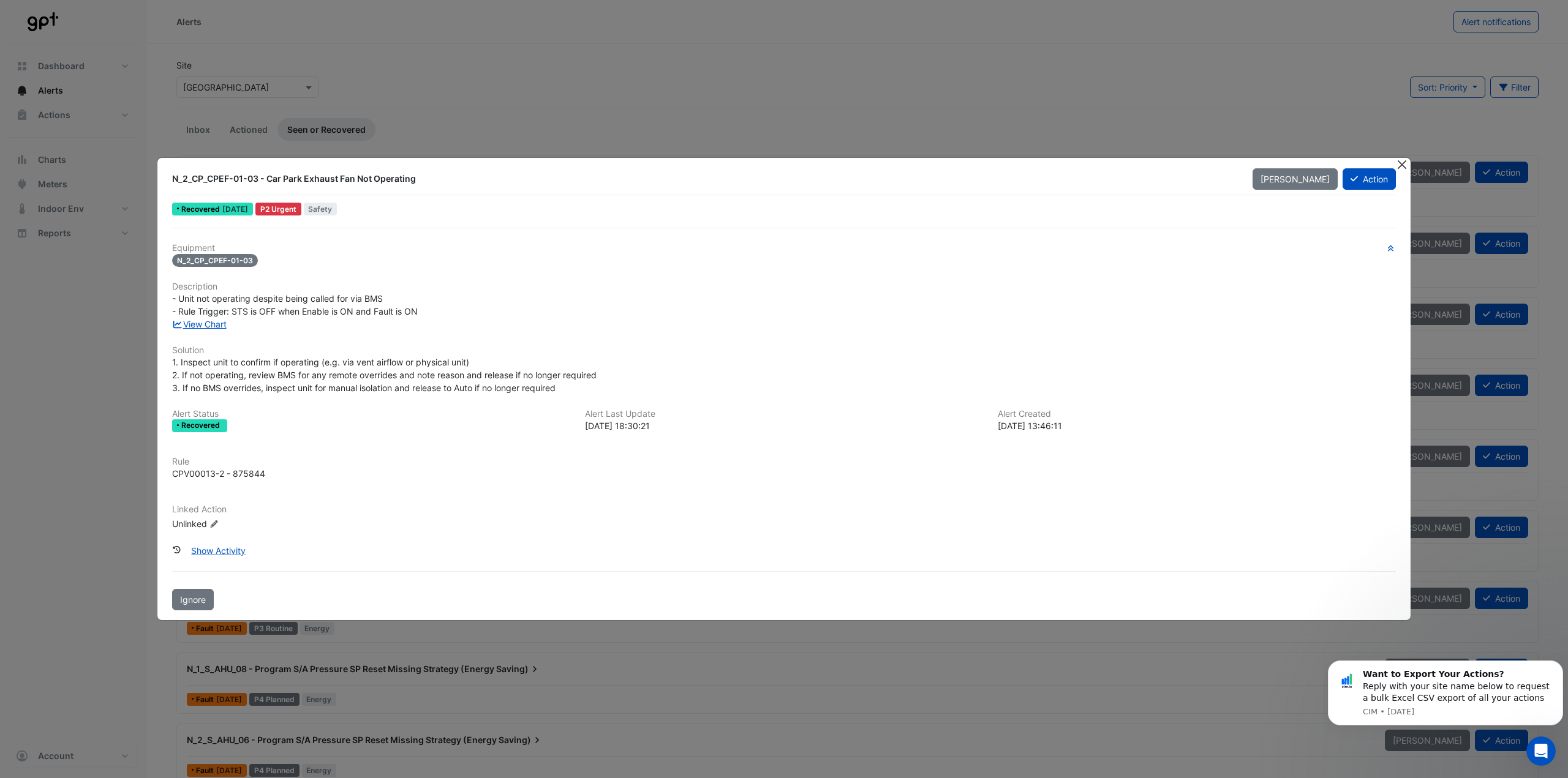
click at [1403, 166] on button "Close" at bounding box center [1402, 165] width 13 height 13
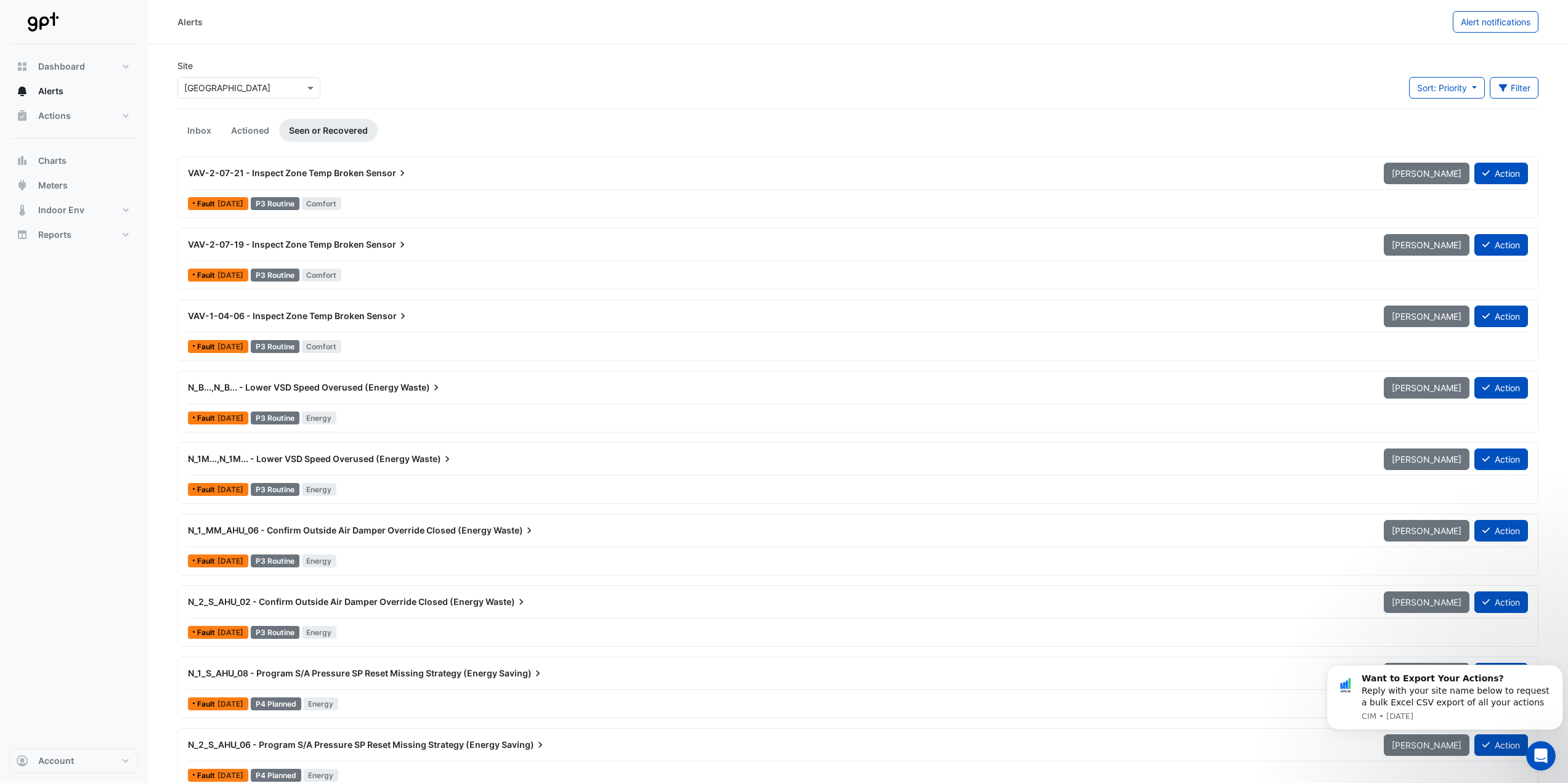
click at [696, 169] on div "VAV-2-07-21 - Inspect Zone Temp Broken Sensor" at bounding box center [778, 173] width 1181 height 12
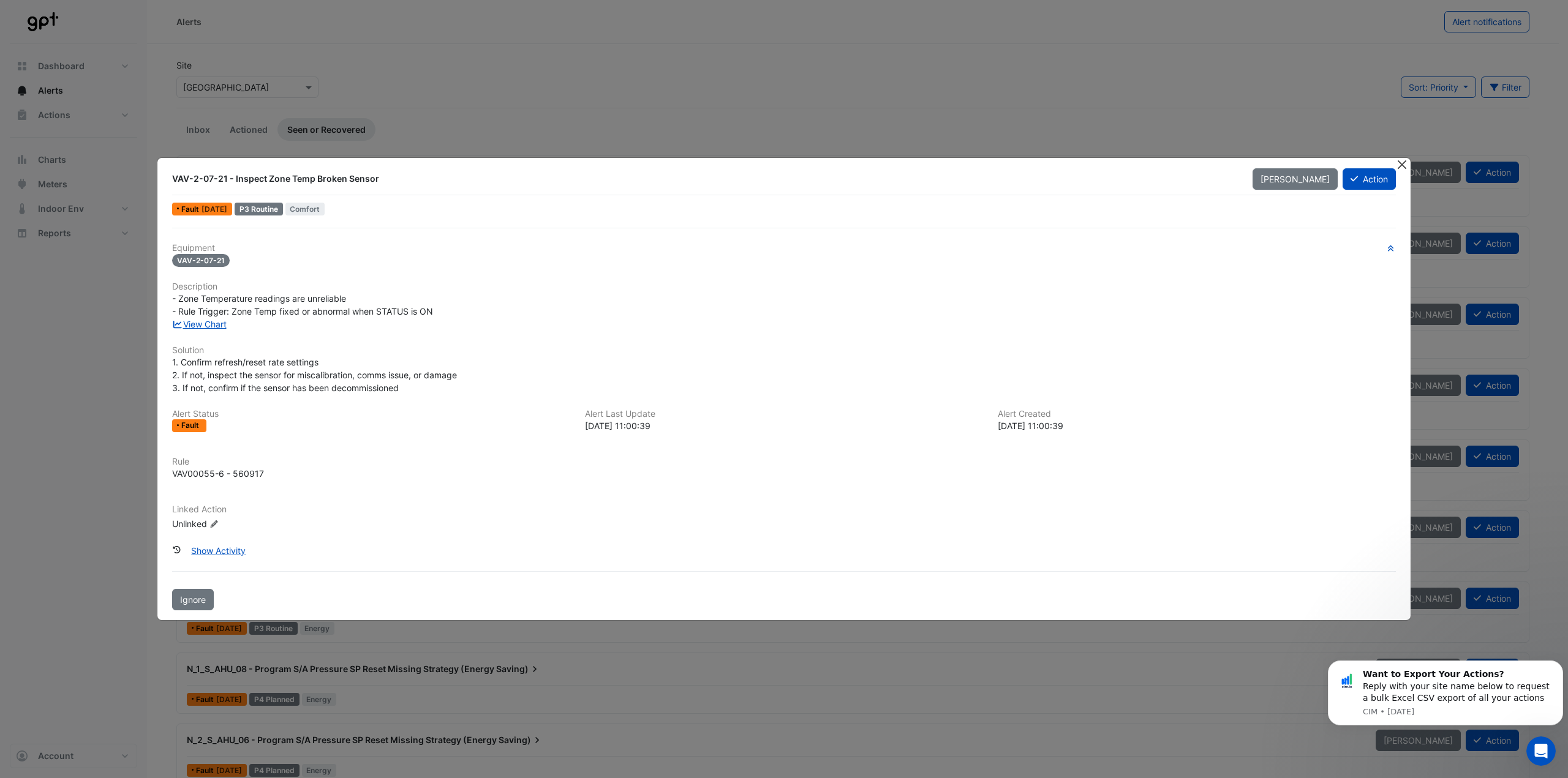
click at [1399, 165] on button "Close" at bounding box center [1402, 165] width 13 height 13
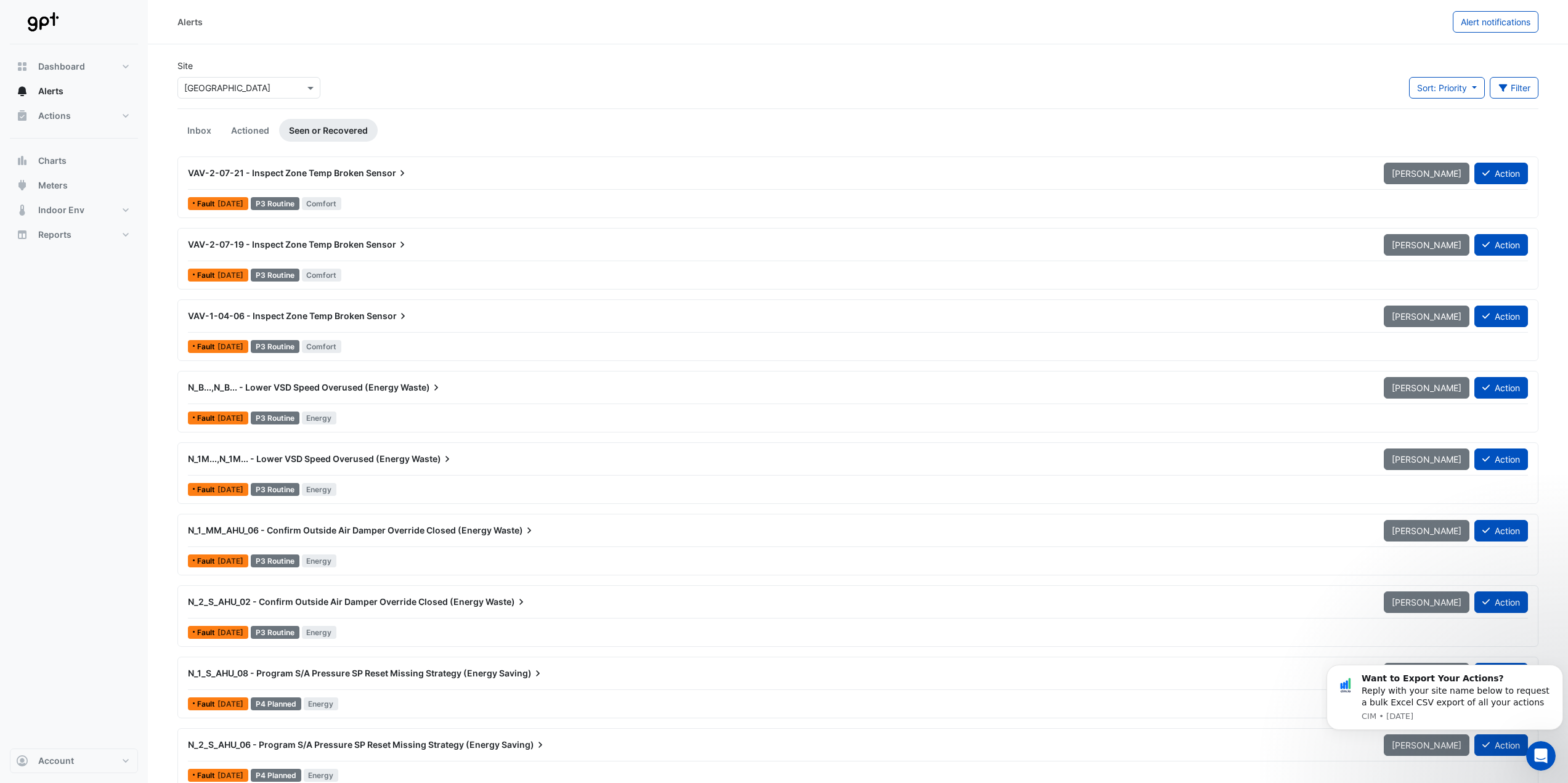
click at [646, 103] on div "Site Select a Site × [GEOGRAPHIC_DATA] Sort: Priority Priority Updated Filter T…" at bounding box center [858, 83] width 1375 height 49
click at [1525, 89] on button "Filter" at bounding box center [1514, 87] width 49 height 22
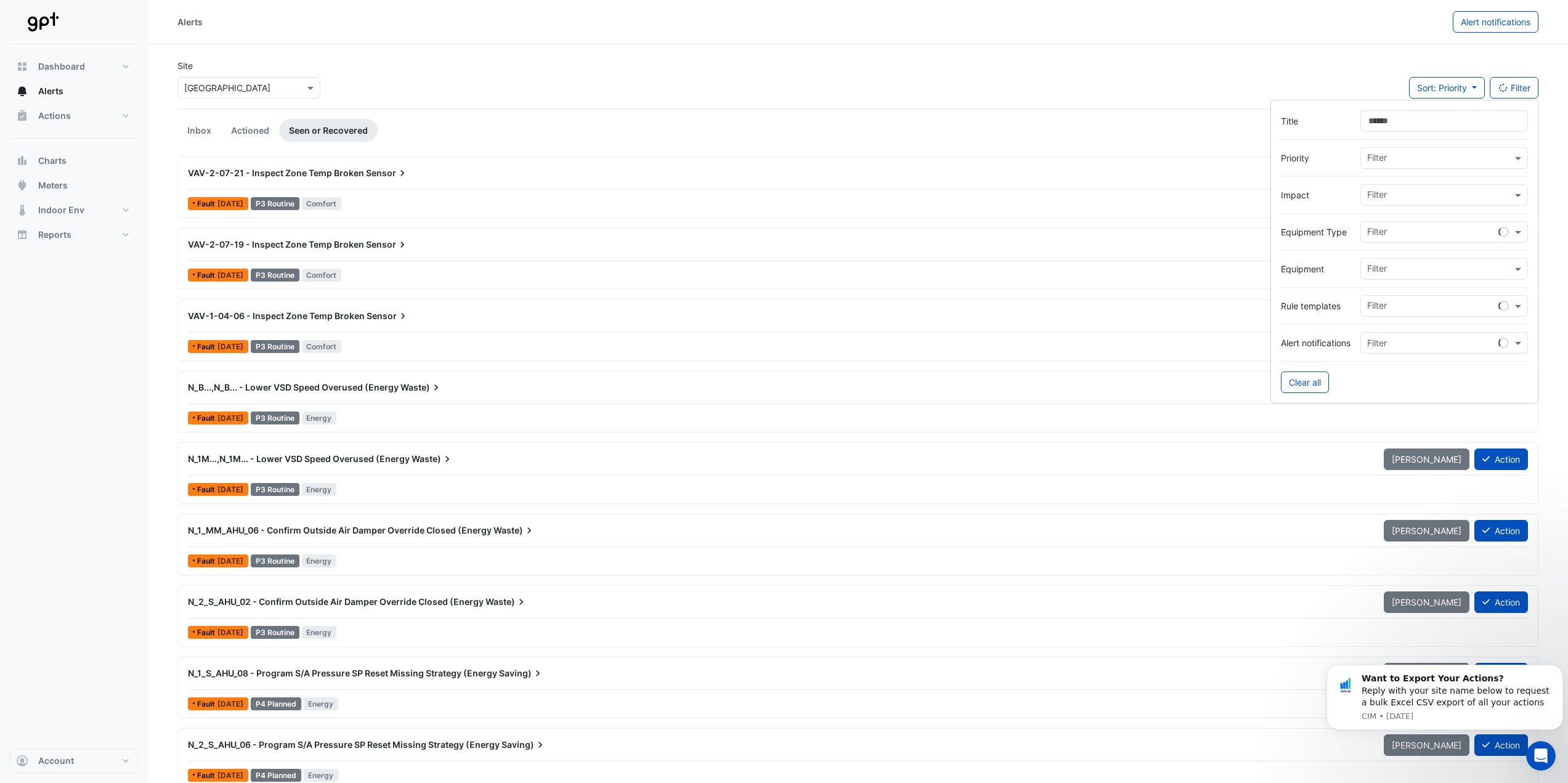
click at [1387, 159] on input "text" at bounding box center [1439, 159] width 145 height 13
click at [1390, 186] on span "P1 Critical" at bounding box center [1390, 185] width 40 height 11
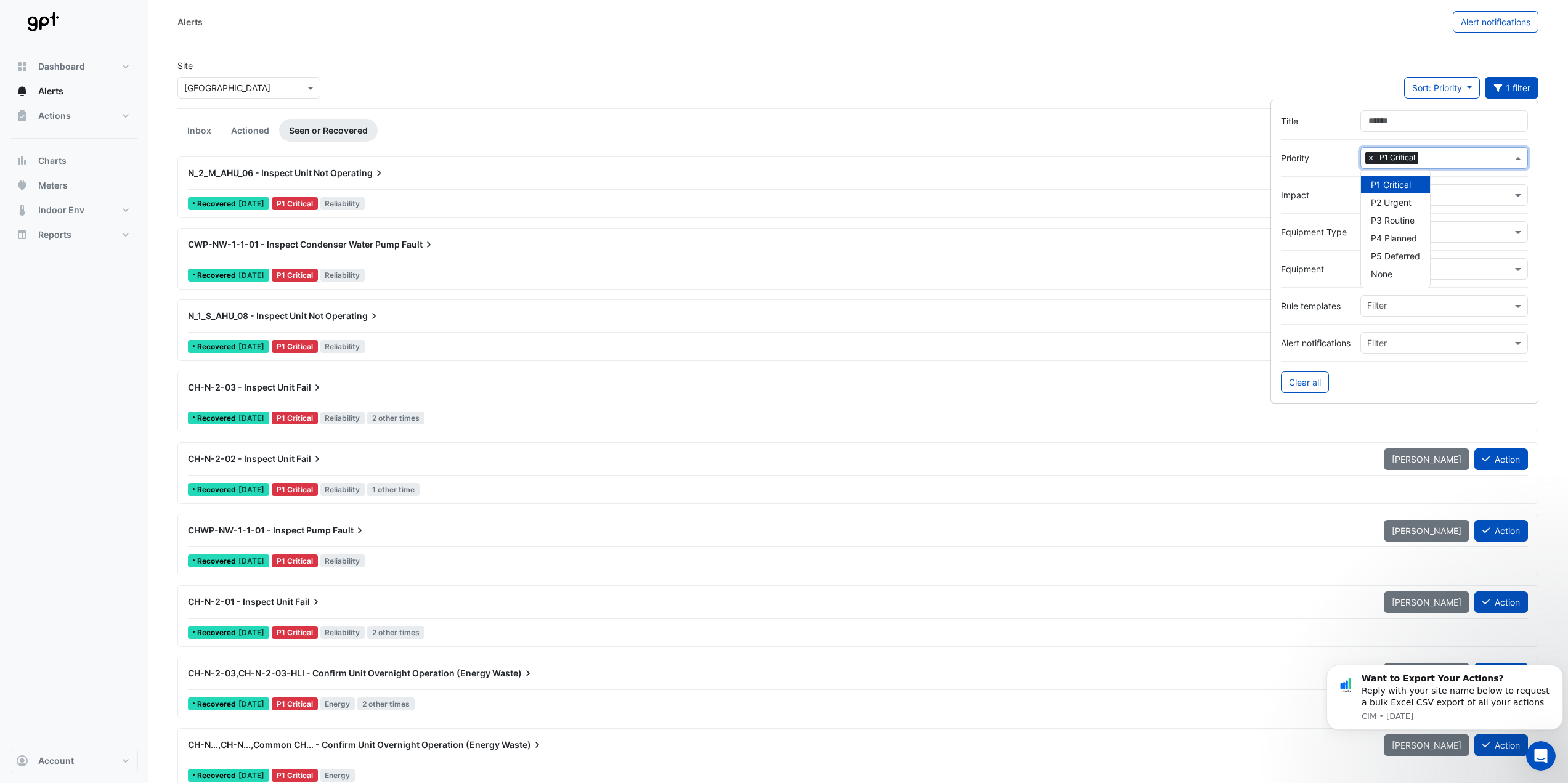
click at [819, 94] on div "Site Select a Site × [GEOGRAPHIC_DATA] Sort: Priority Priority Updated 1 filter" at bounding box center [858, 83] width 1375 height 49
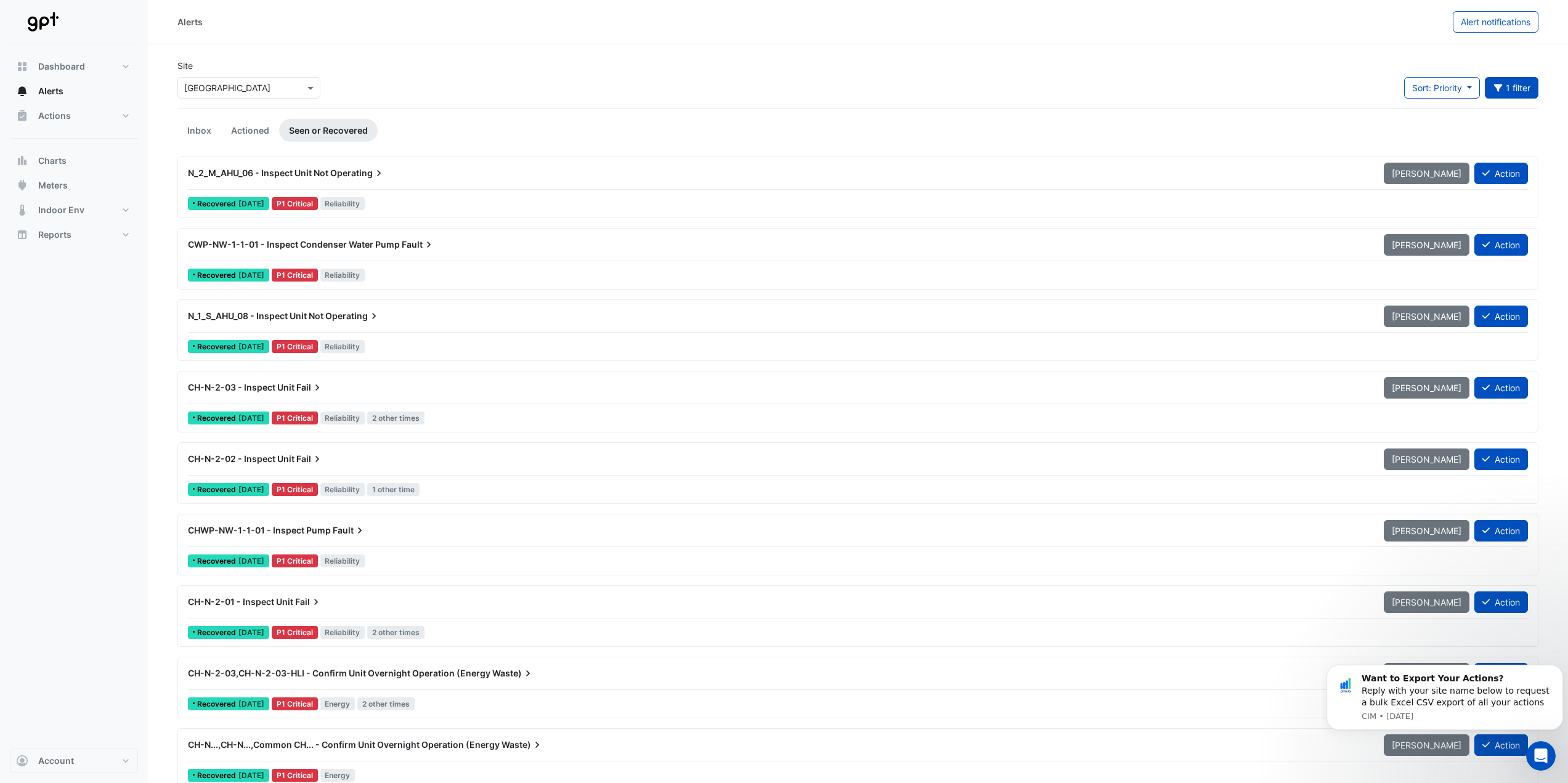
click at [221, 122] on li "Actioned" at bounding box center [250, 130] width 58 height 23
click at [196, 128] on link "Inbox" at bounding box center [199, 130] width 44 height 23
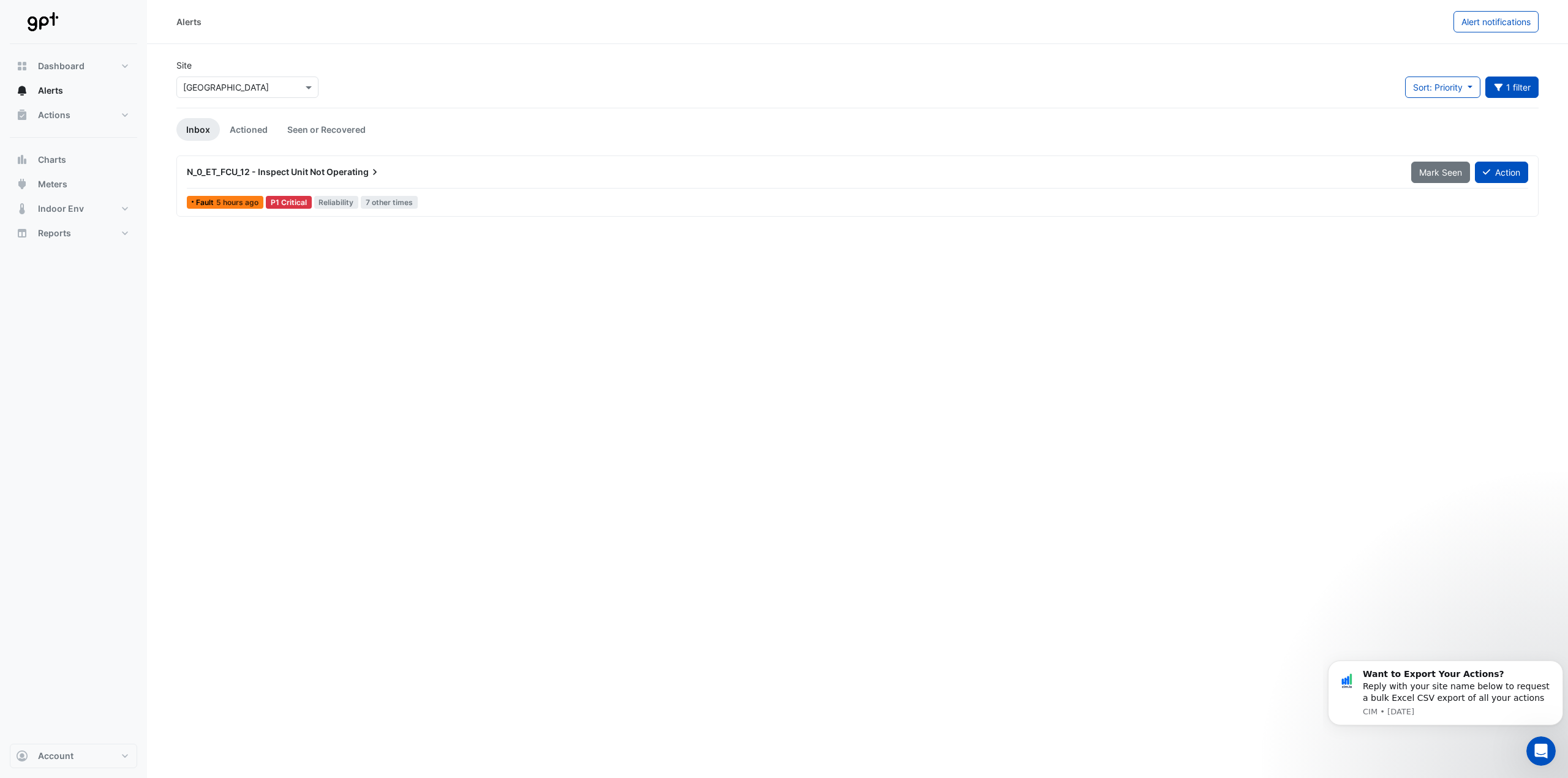
click at [390, 169] on div "N_0_ET_FCU_12 - Inspect Unit Not Operating" at bounding box center [792, 172] width 1210 height 12
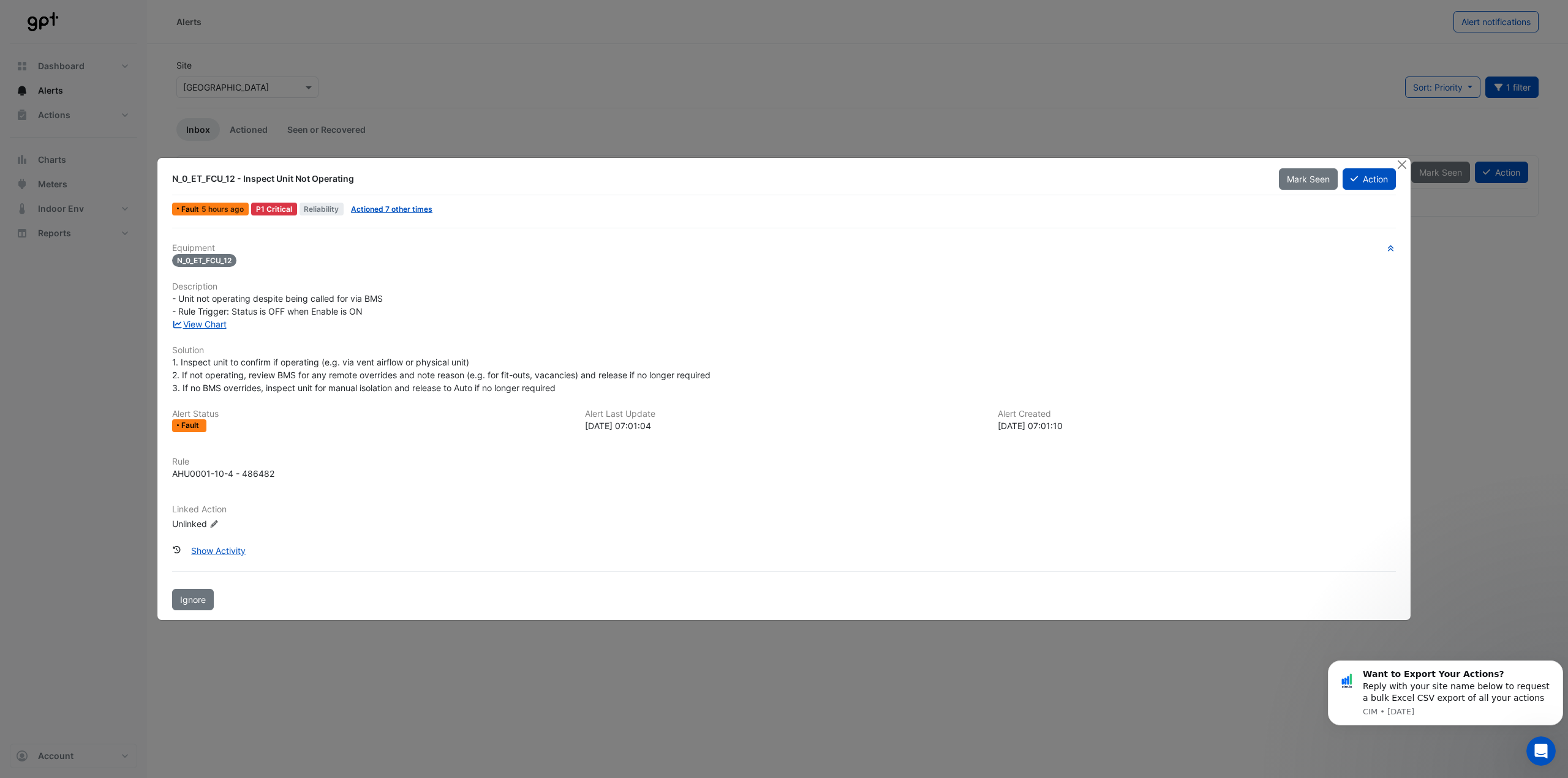
click at [573, 321] on div "View Chart" at bounding box center [784, 324] width 1239 height 13
click at [1401, 164] on button "Close" at bounding box center [1402, 165] width 13 height 13
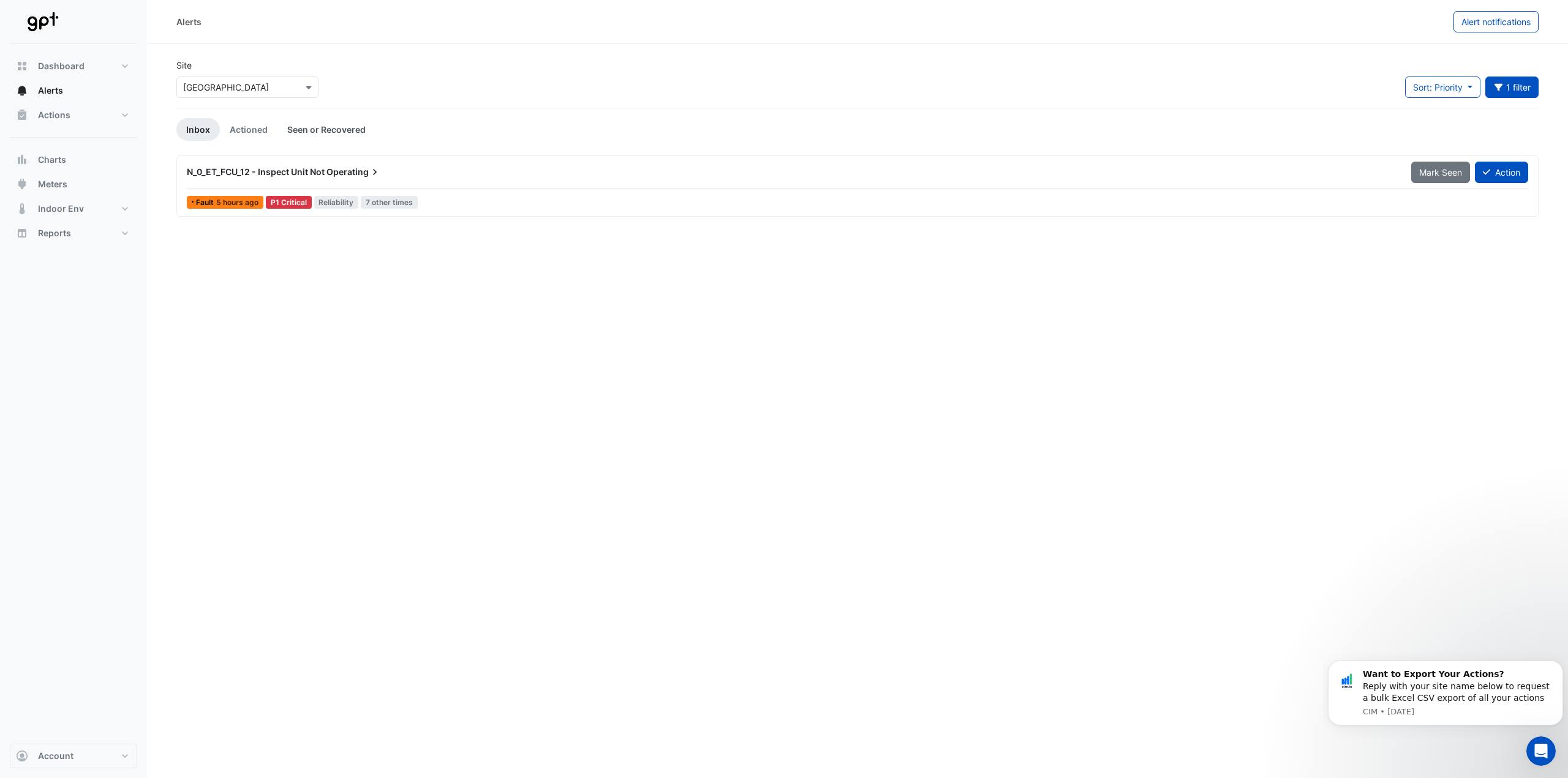
click at [299, 127] on link "Seen or Recovered" at bounding box center [326, 129] width 98 height 23
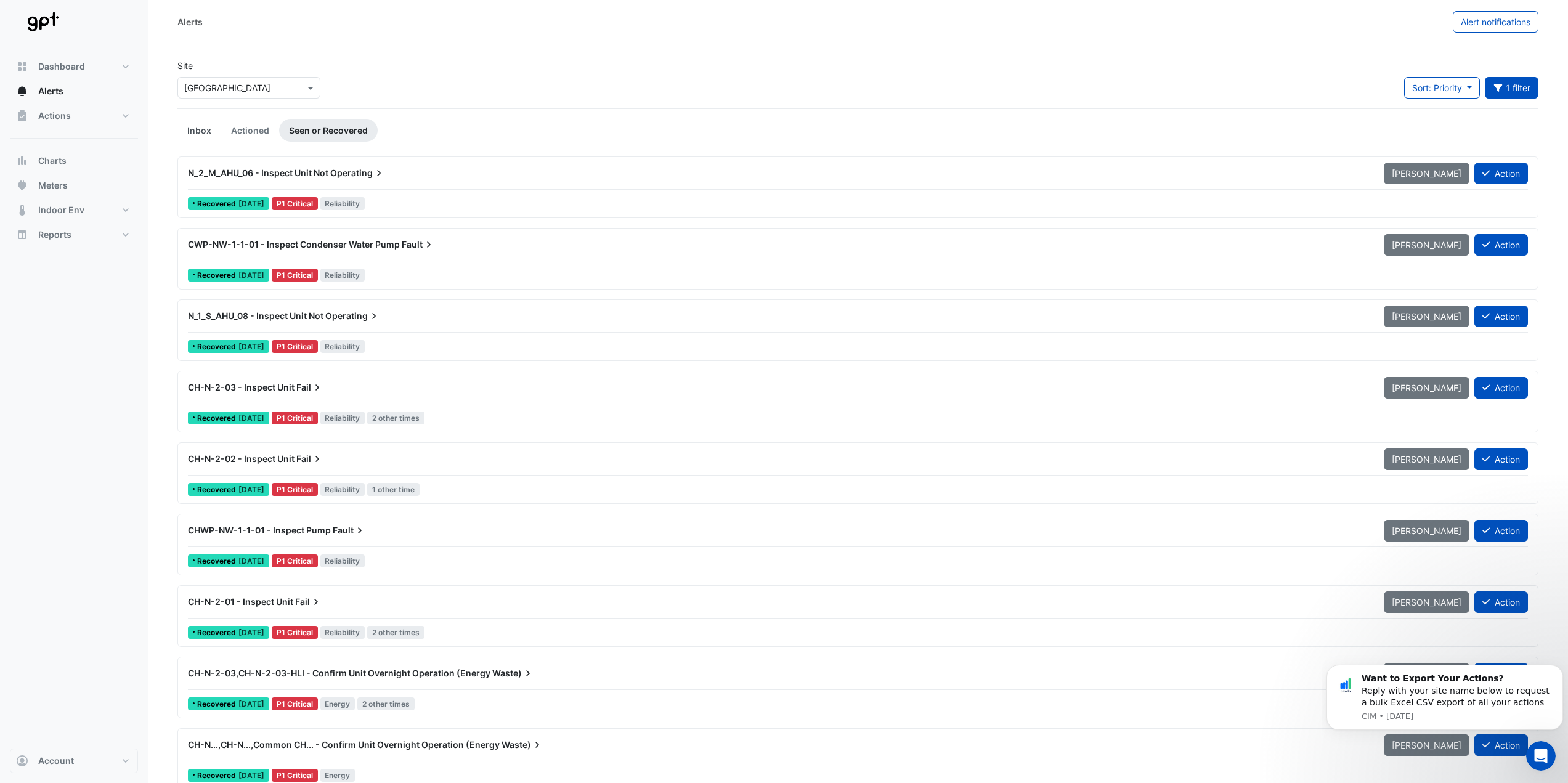
click at [187, 129] on link "Inbox" at bounding box center [199, 130] width 44 height 23
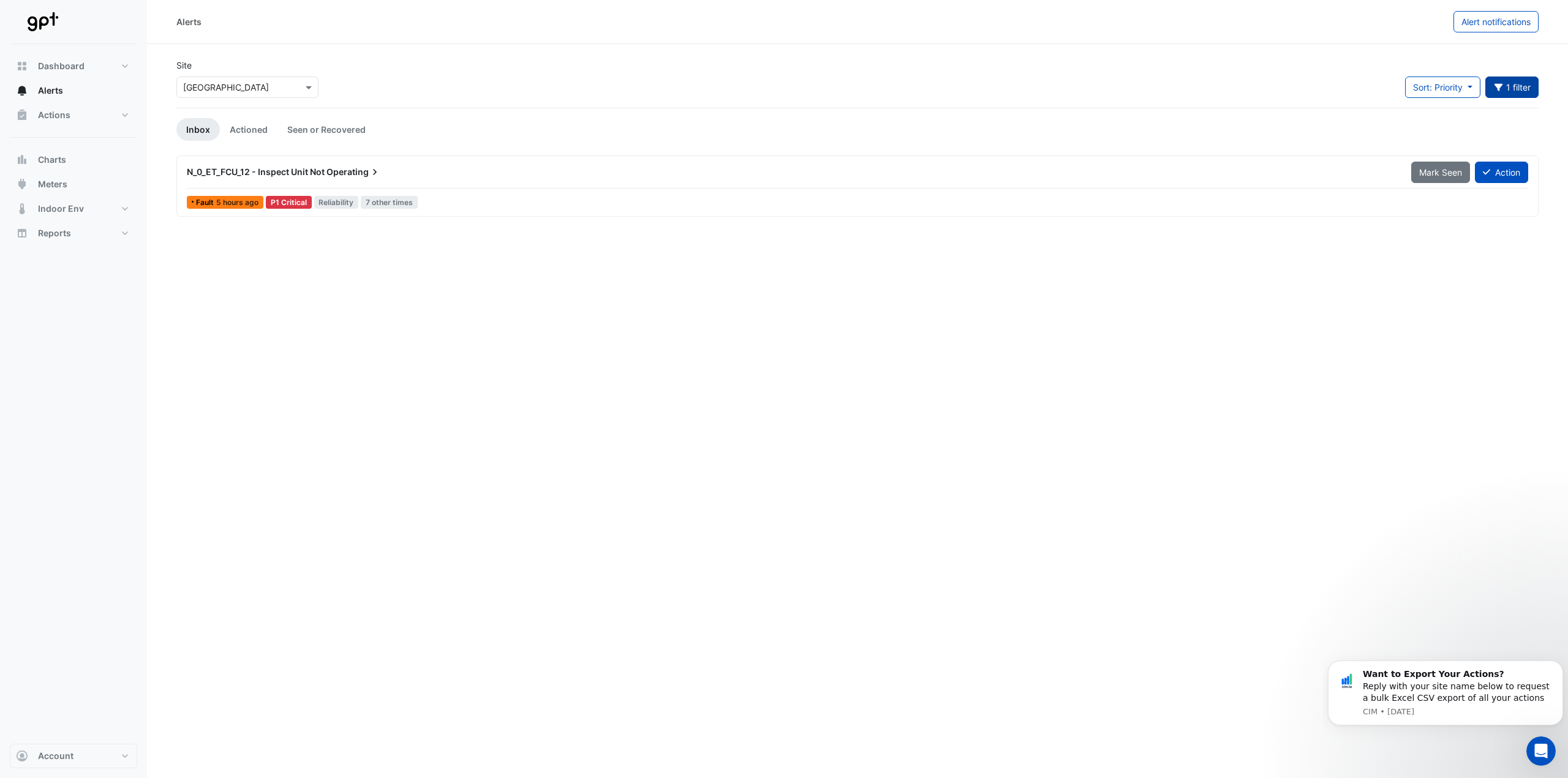
click at [1526, 82] on button "1 filter" at bounding box center [1512, 87] width 54 height 22
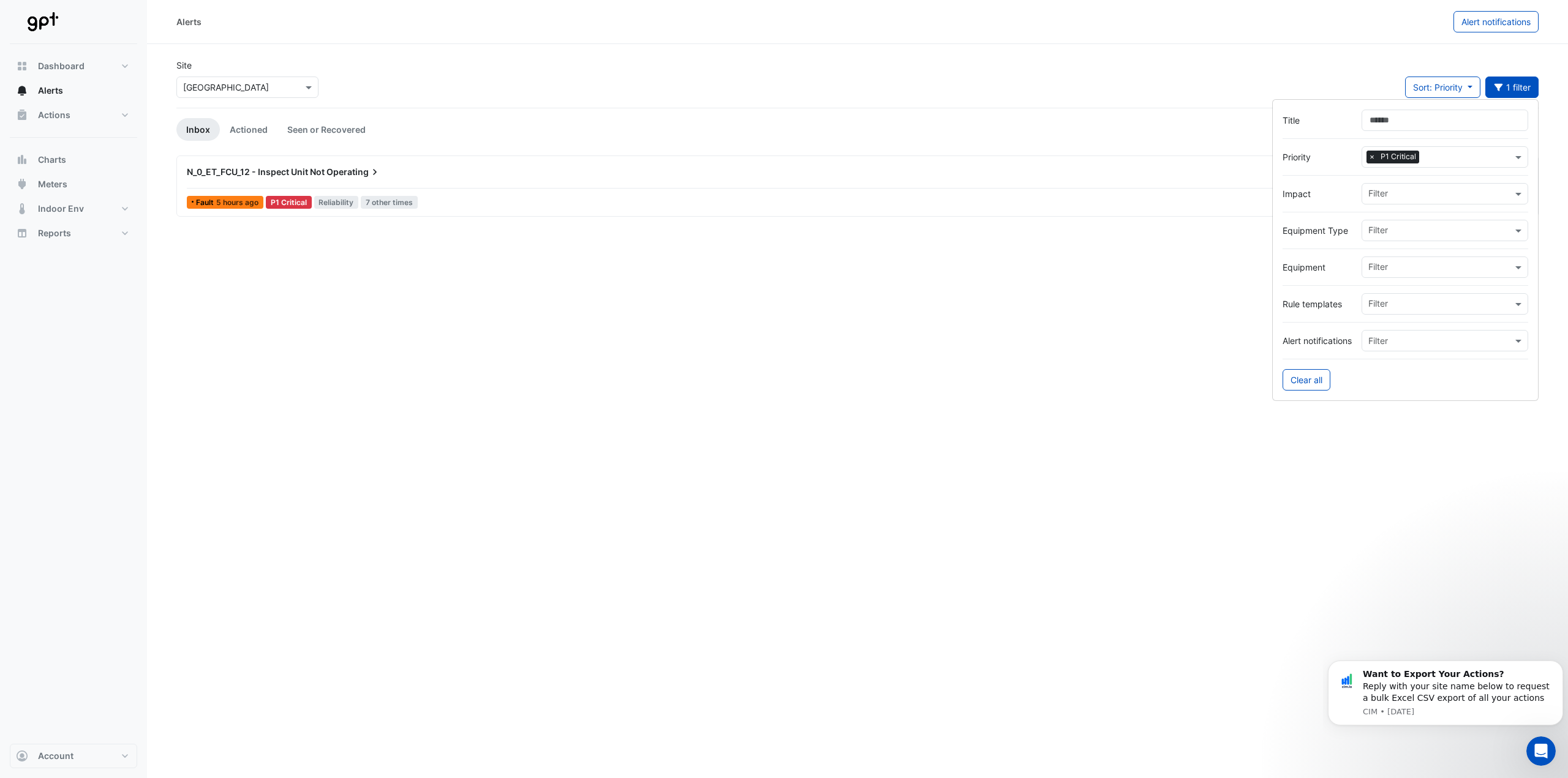
click at [1371, 155] on span "×" at bounding box center [1371, 157] width 11 height 12
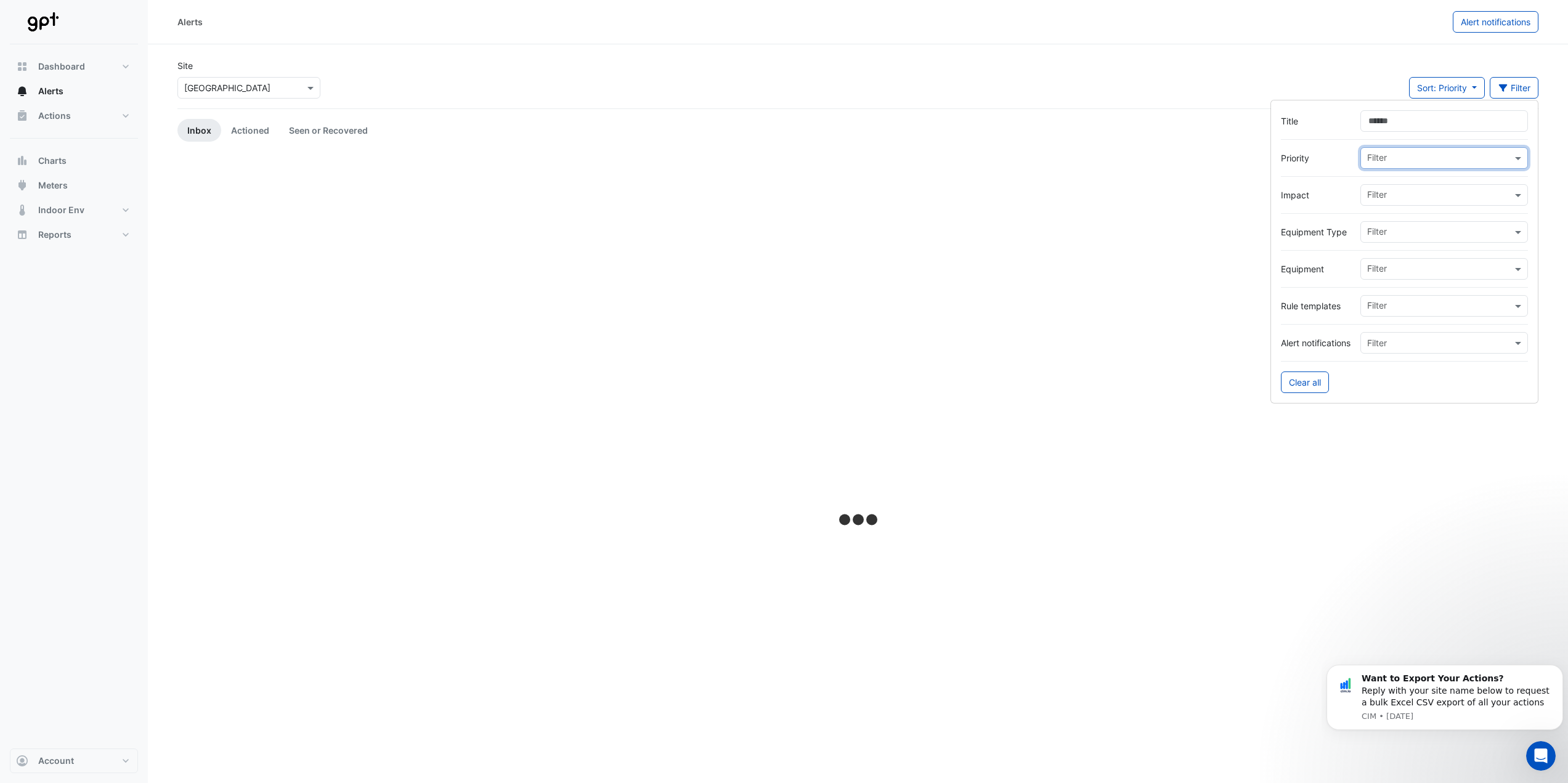
click at [1401, 196] on input "text" at bounding box center [1439, 197] width 145 height 13
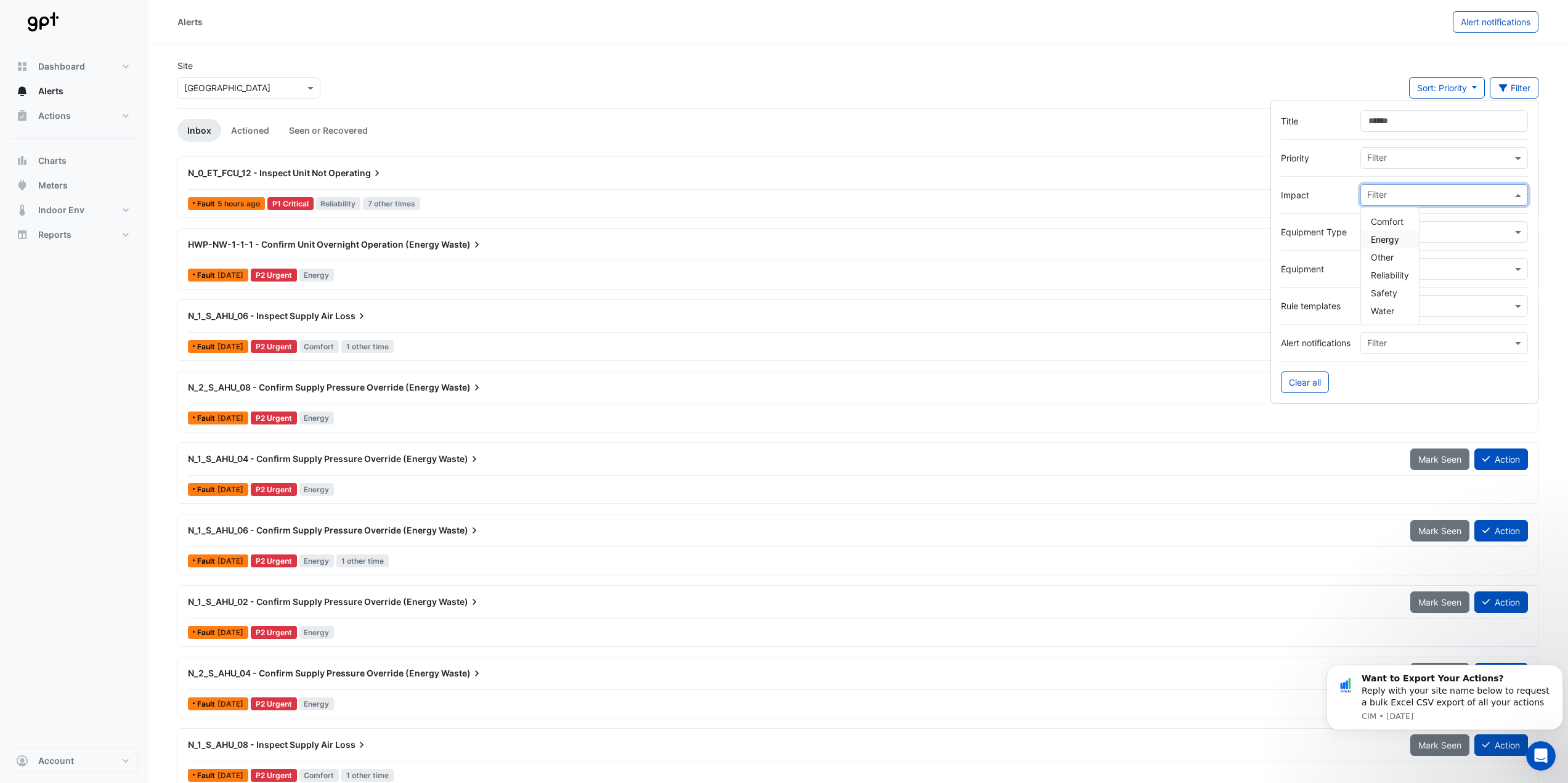
click at [1391, 240] on span "Energy" at bounding box center [1385, 239] width 28 height 11
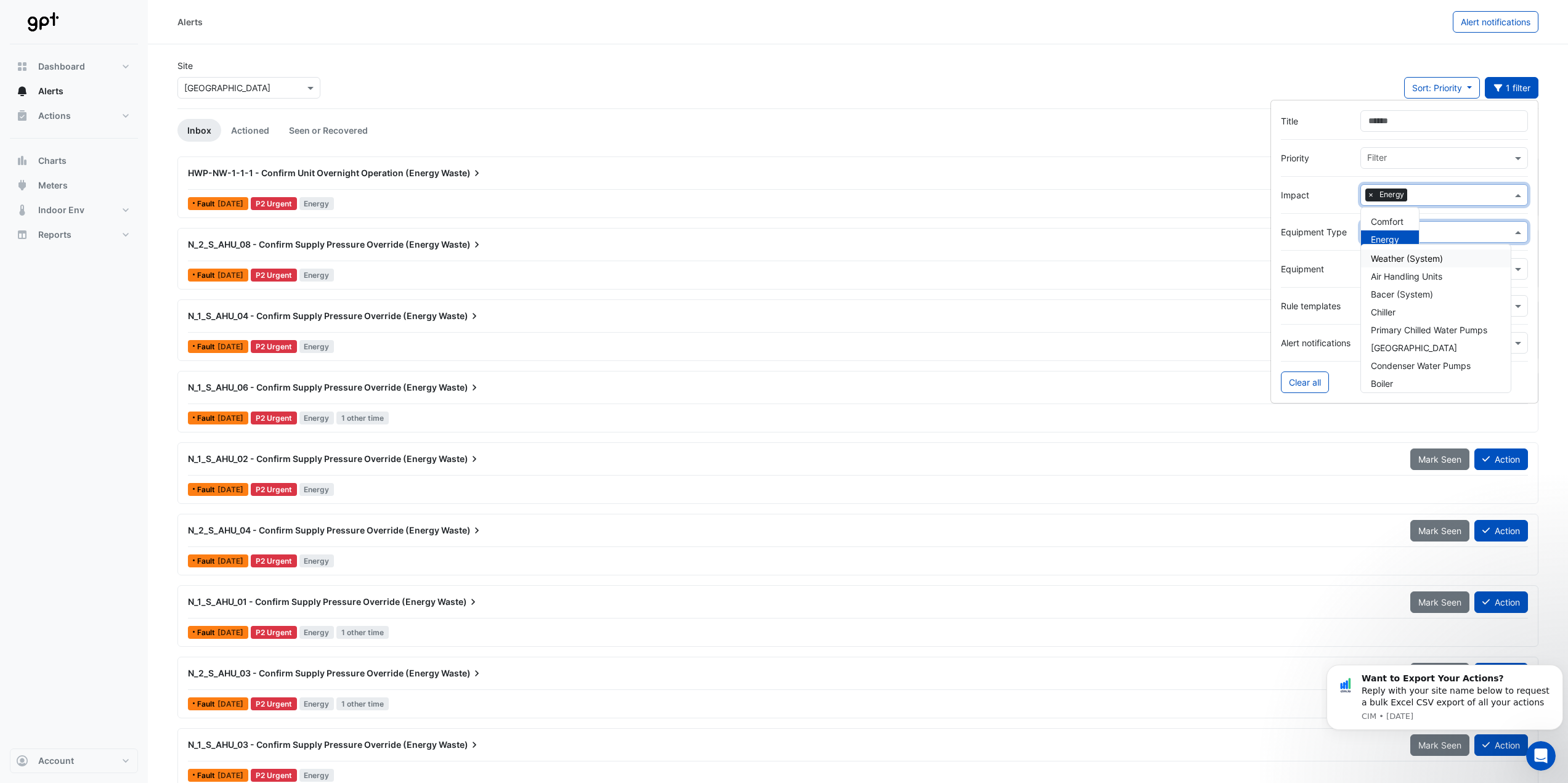
click at [1448, 227] on input "text" at bounding box center [1439, 233] width 145 height 13
click at [1348, 235] on label "Equipment Type" at bounding box center [1316, 232] width 70 height 13
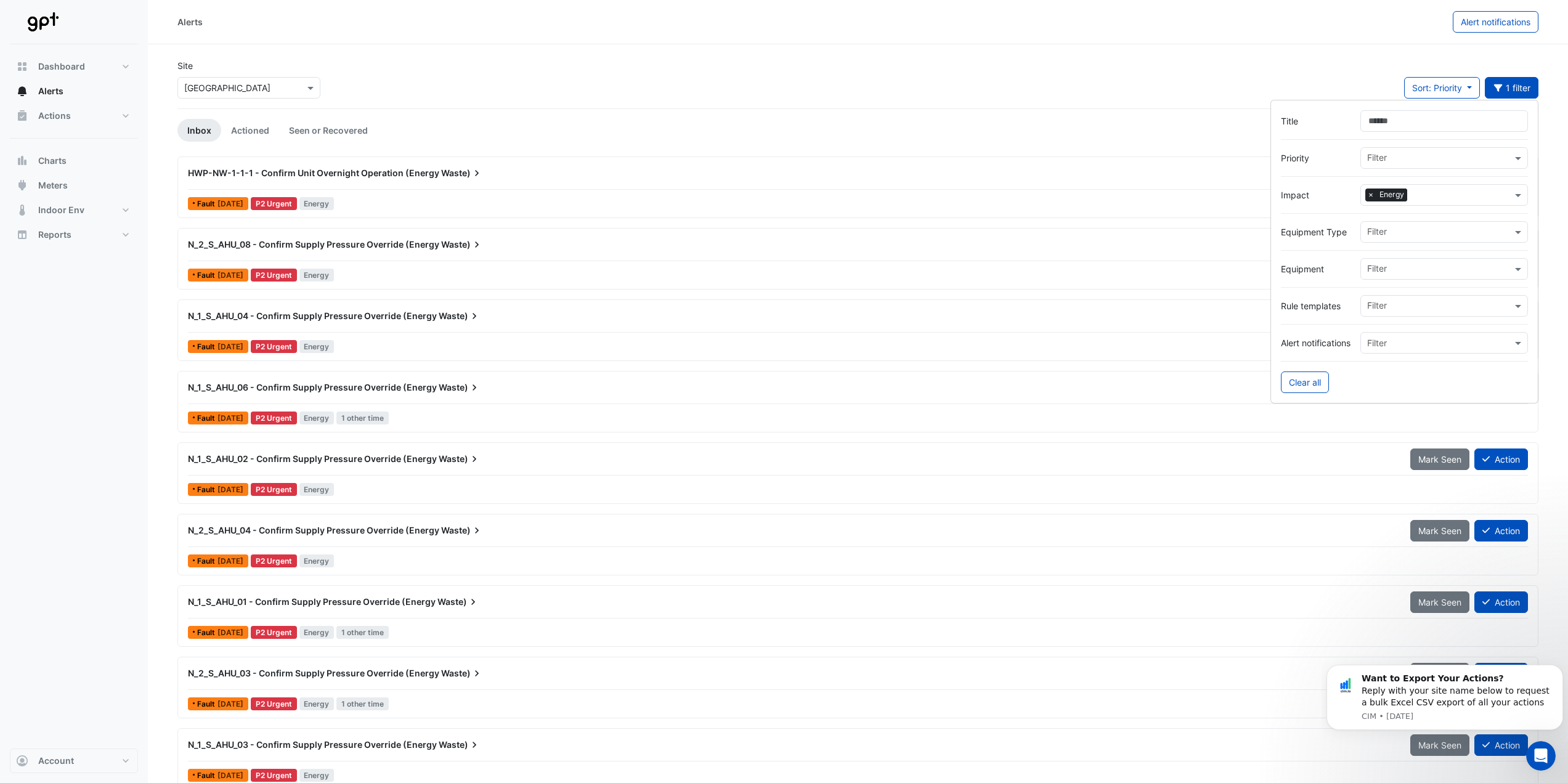
click at [1380, 235] on input "text" at bounding box center [1439, 233] width 145 height 13
click at [1346, 246] on div at bounding box center [1404, 250] width 247 height 15
click at [1370, 269] on input "text" at bounding box center [1439, 270] width 145 height 13
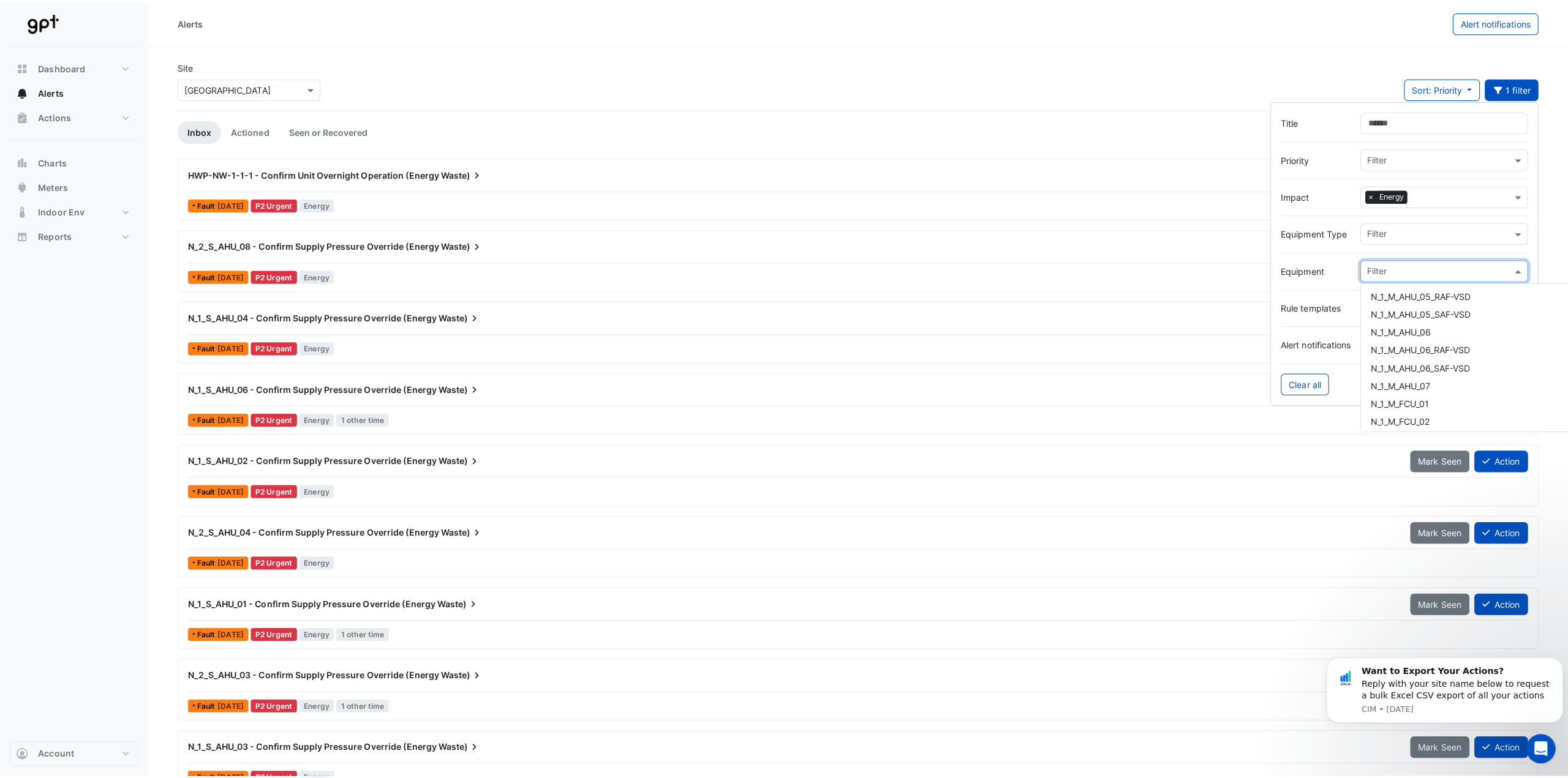
scroll to position [6366, 0]
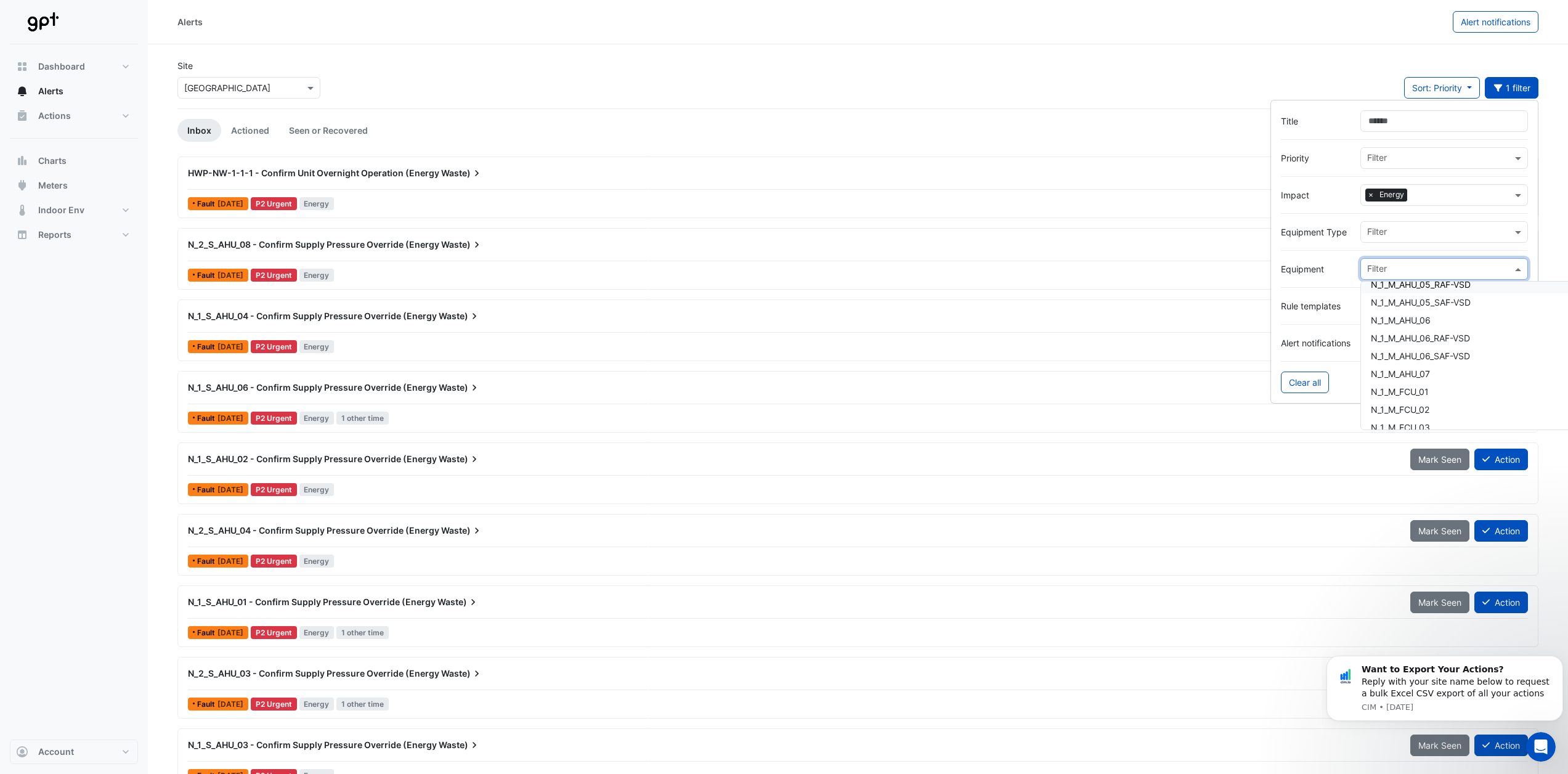
click at [1291, 279] on div at bounding box center [1404, 287] width 247 height 15
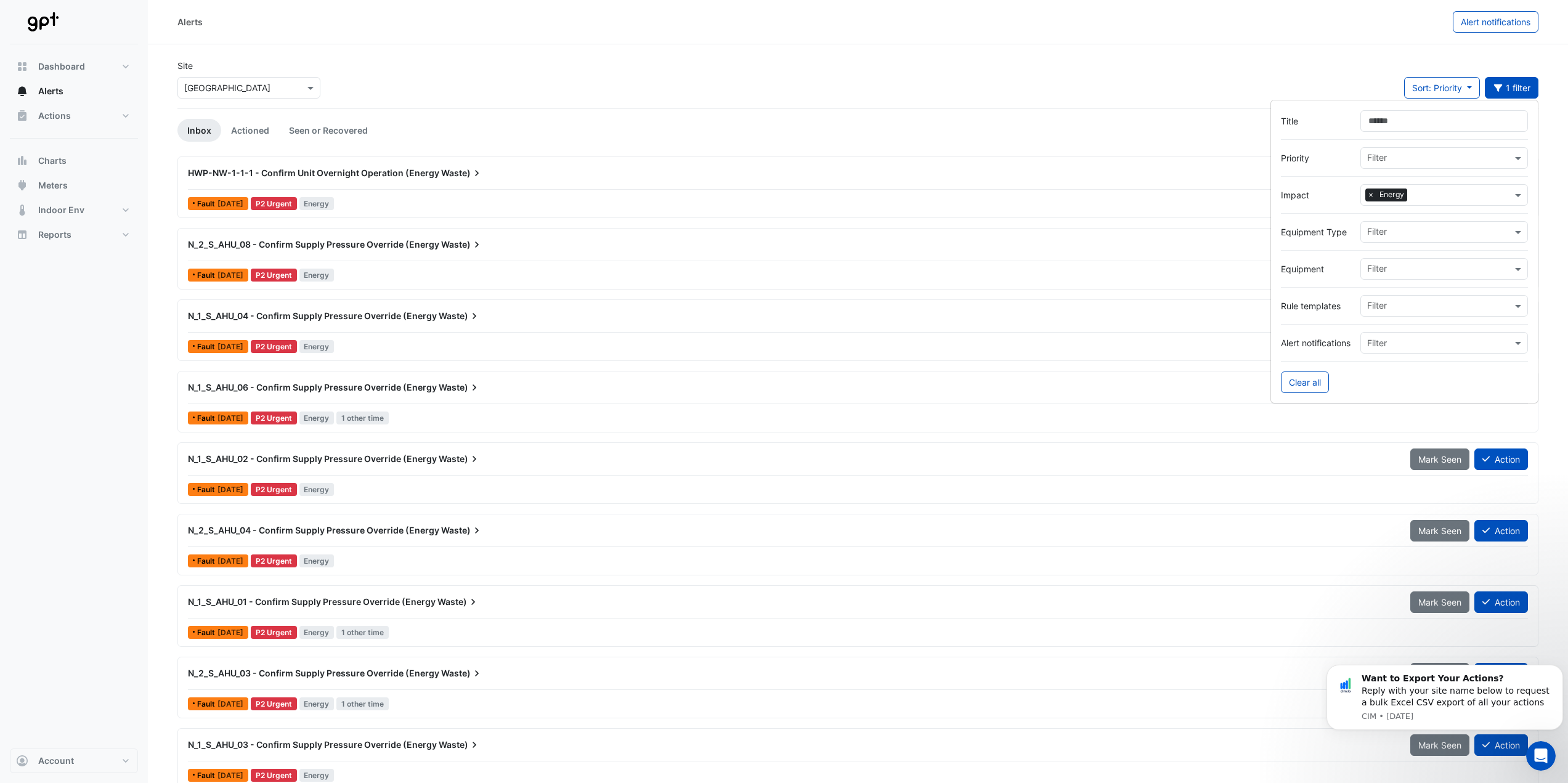
click at [1409, 252] on div at bounding box center [1404, 250] width 247 height 15
click at [1410, 268] on input "text" at bounding box center [1439, 270] width 145 height 13
type input "******"
click at [1409, 344] on span "HWP-NW-1-1-1" at bounding box center [1401, 349] width 61 height 11
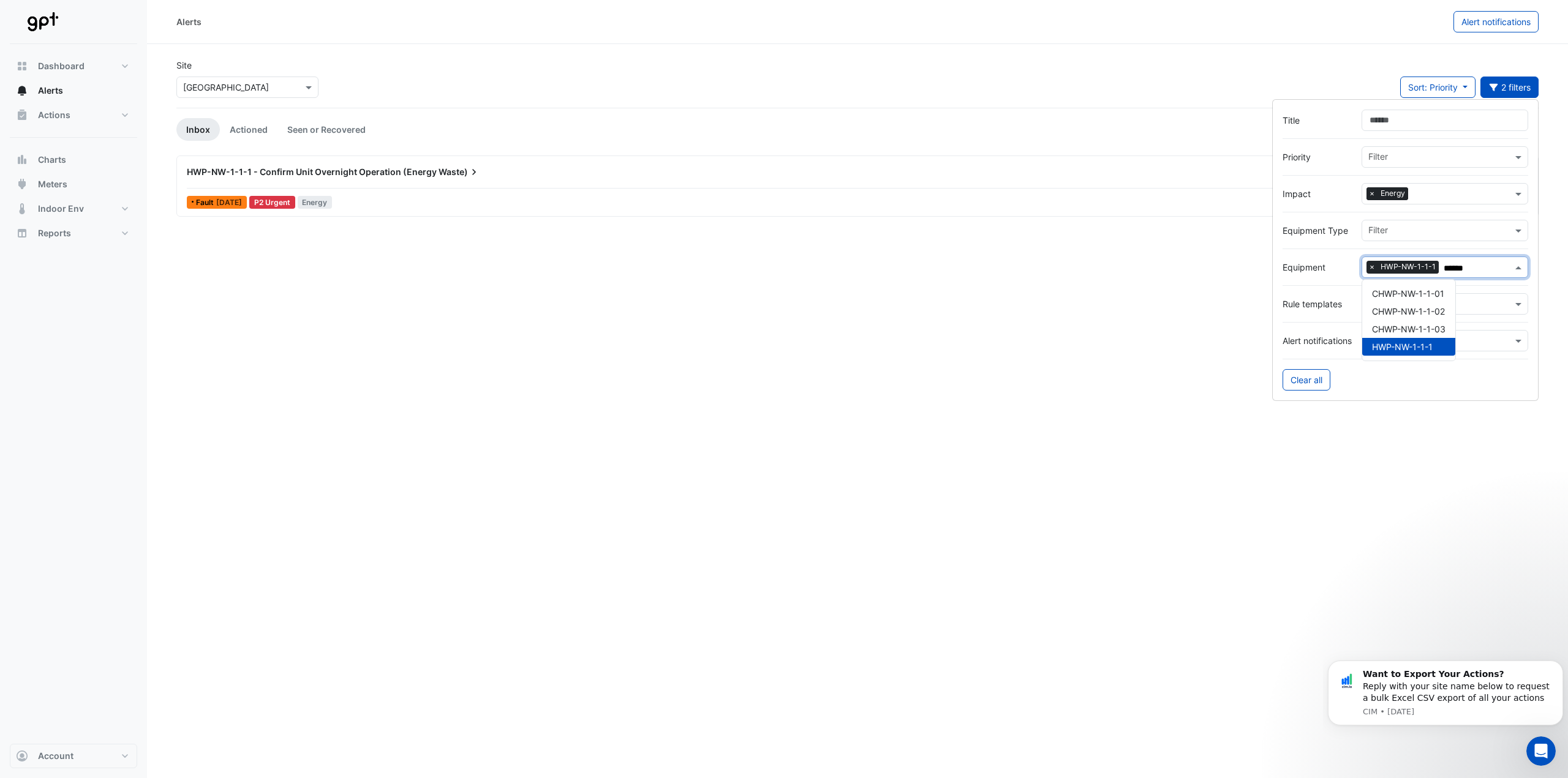
click at [1370, 193] on span "×" at bounding box center [1371, 193] width 11 height 12
click at [830, 175] on div "HWP-NW-1-1-1 - Confirm Unit Overnight Operation (Energy Waste)" at bounding box center [792, 172] width 1210 height 12
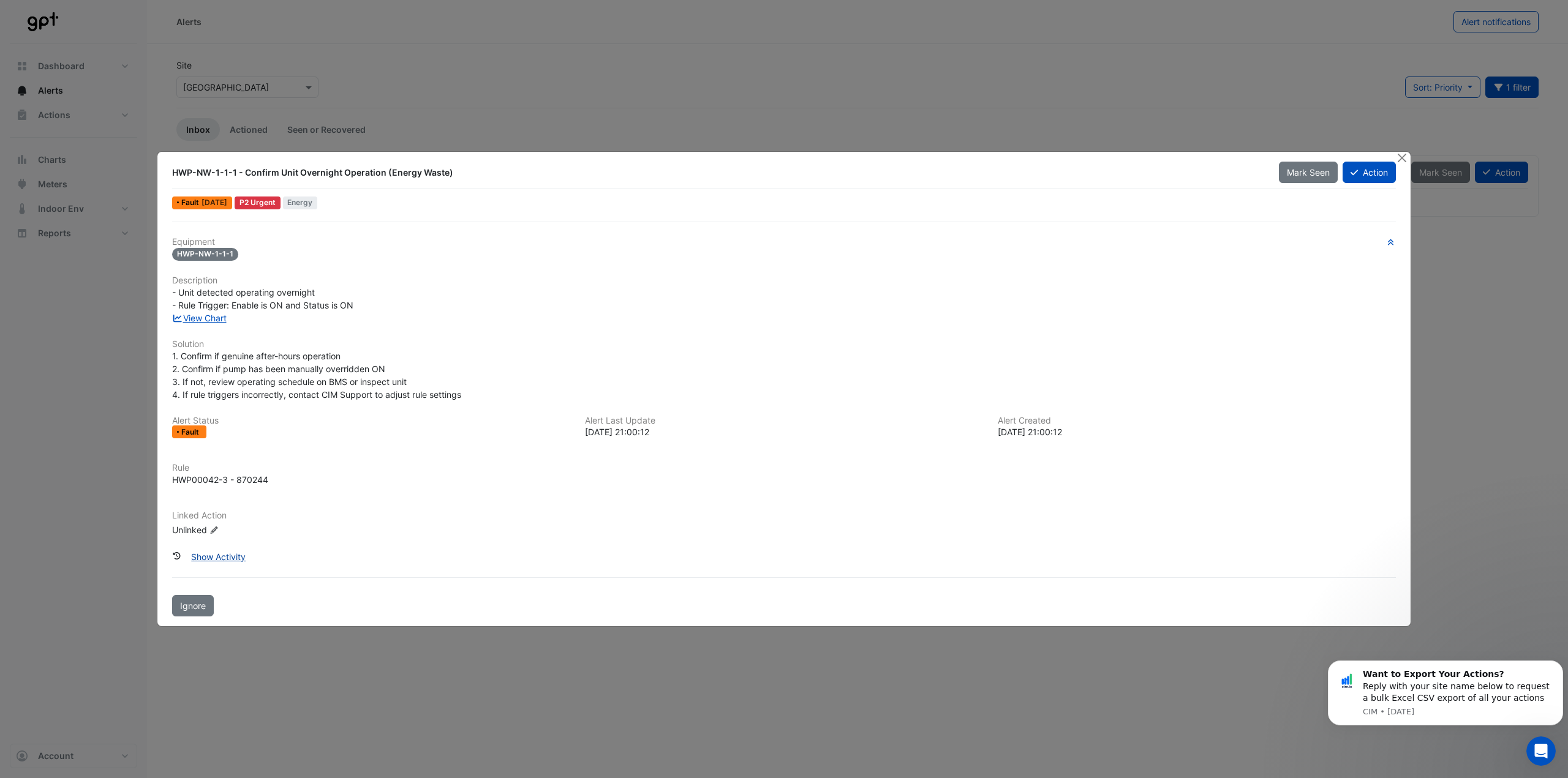
click at [206, 559] on button "Show Activity" at bounding box center [218, 557] width 71 height 22
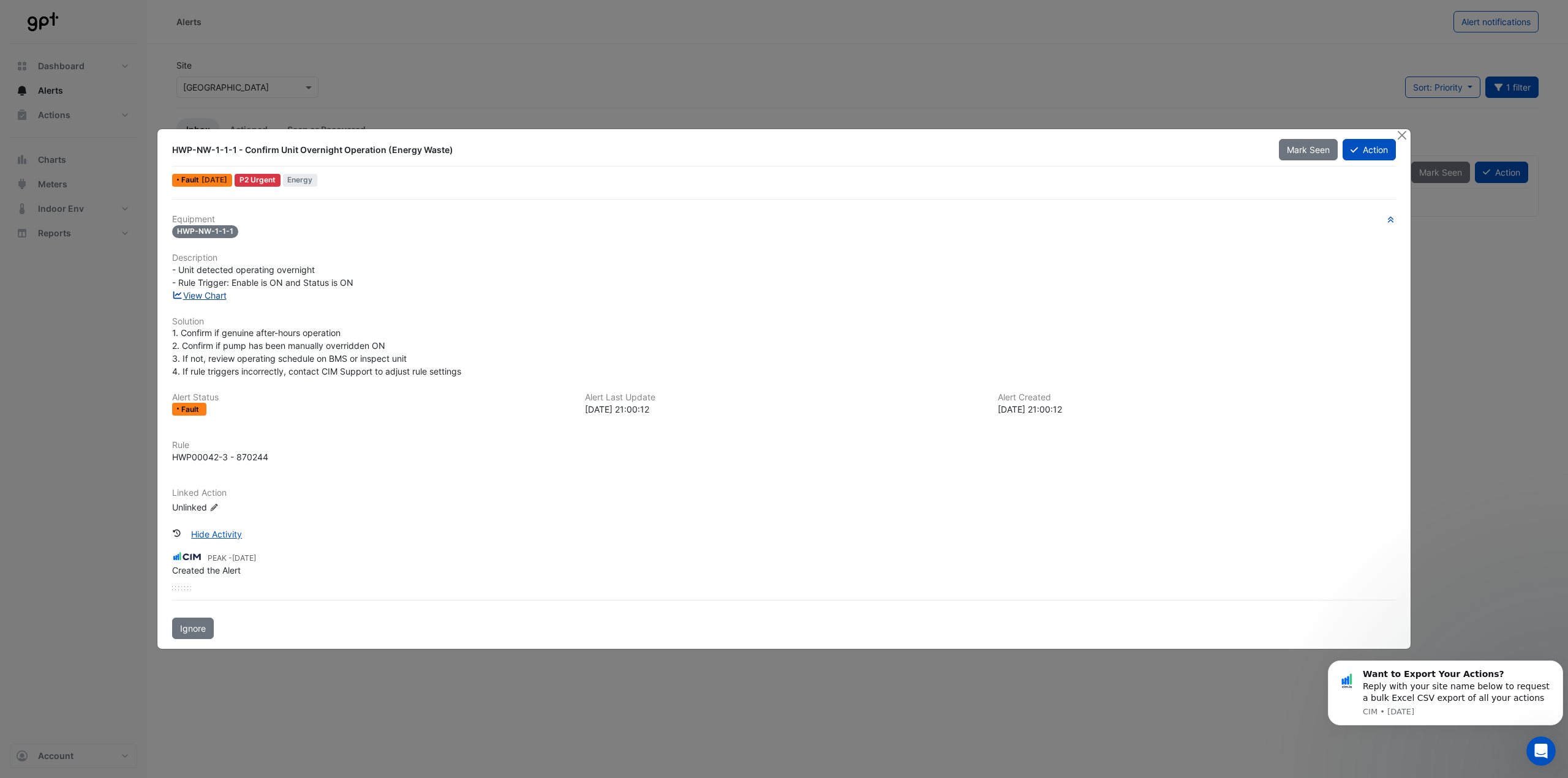
click at [201, 295] on link "View Chart" at bounding box center [199, 295] width 54 height 10
click at [210, 297] on link "View Chart" at bounding box center [199, 295] width 54 height 10
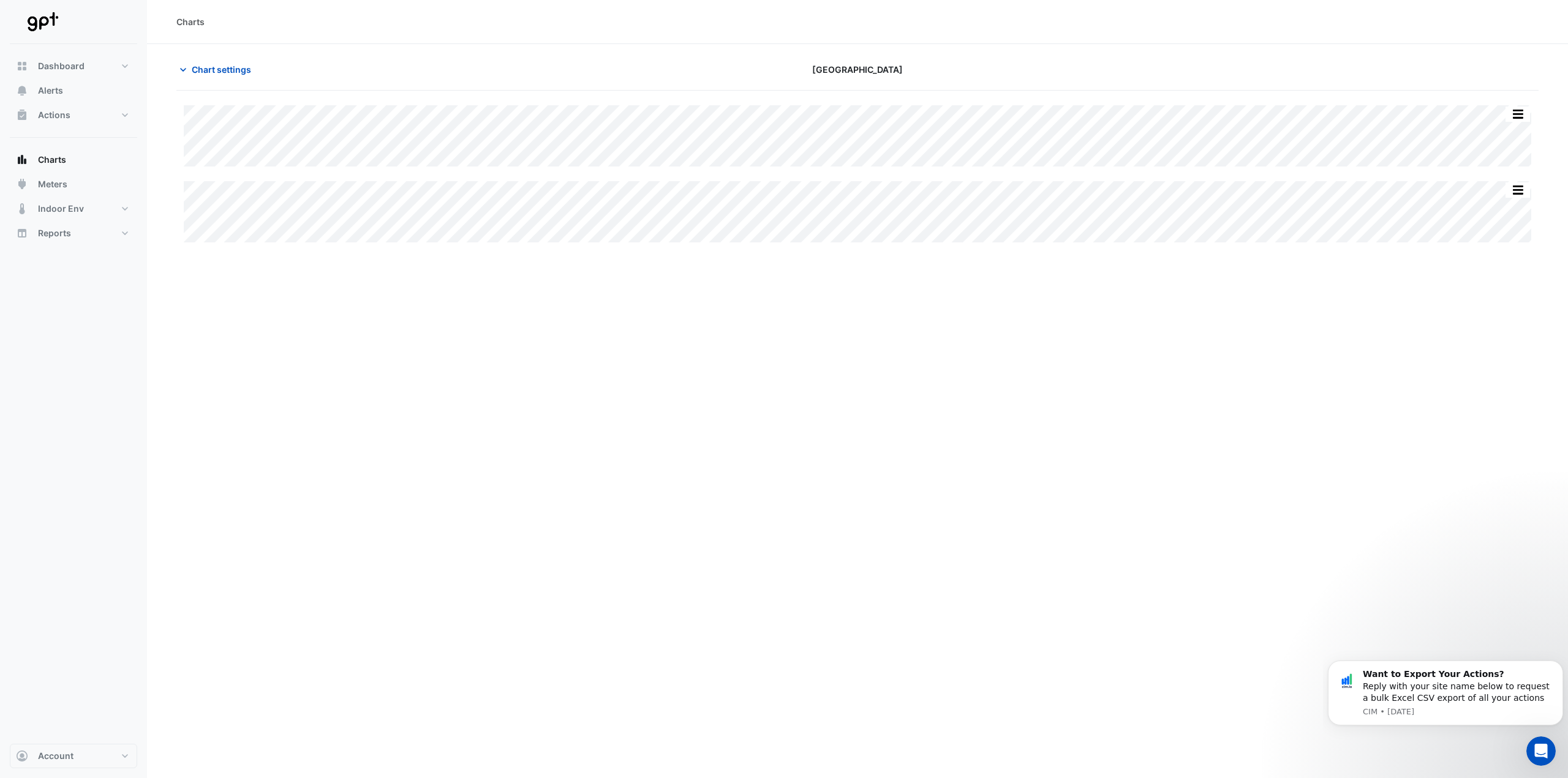
click at [858, 346] on div "Charts Chart settings Karrinyup Shopping Centre Split All Split None Print Save…" at bounding box center [858, 389] width 1421 height 778
click at [546, 404] on div "Charts Chart settings Karrinyup Shopping Centre Split All Split None Print Save…" at bounding box center [858, 389] width 1421 height 778
